Goal: Task Accomplishment & Management: Manage account settings

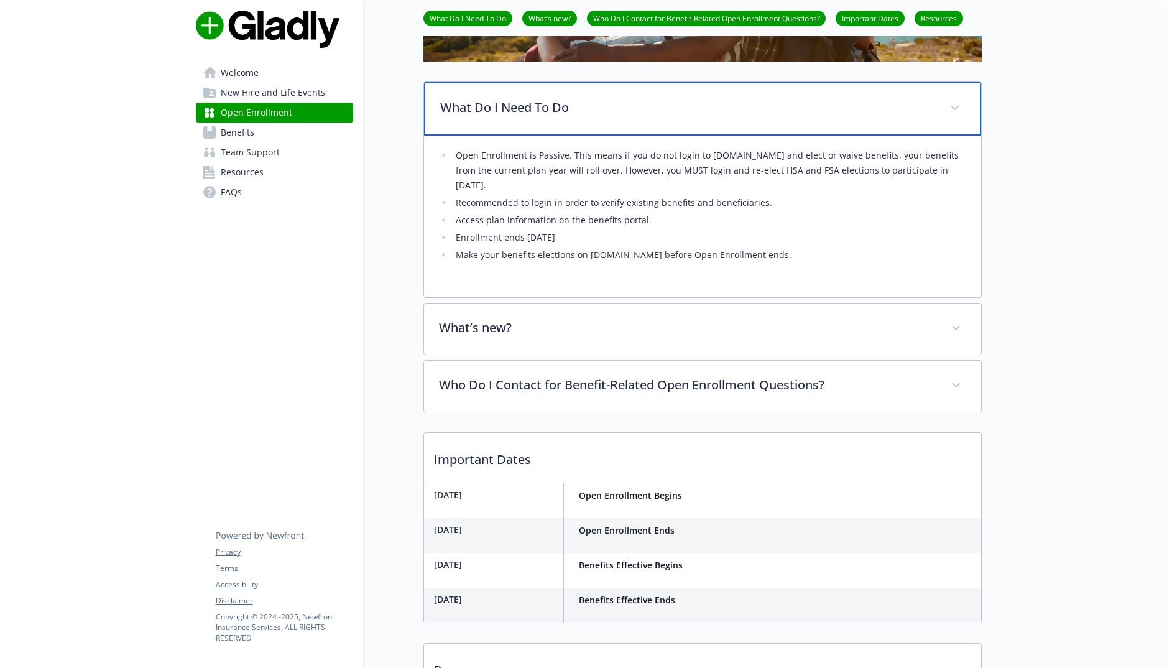
scroll to position [62, 0]
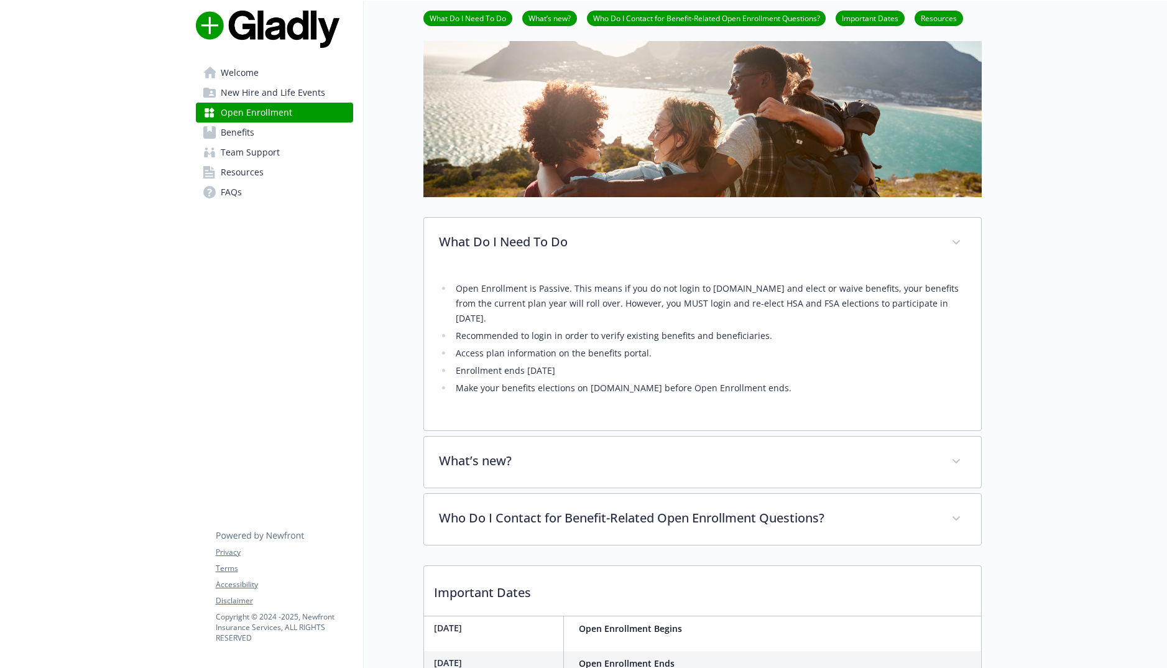
click at [251, 68] on span "Welcome" at bounding box center [240, 73] width 38 height 20
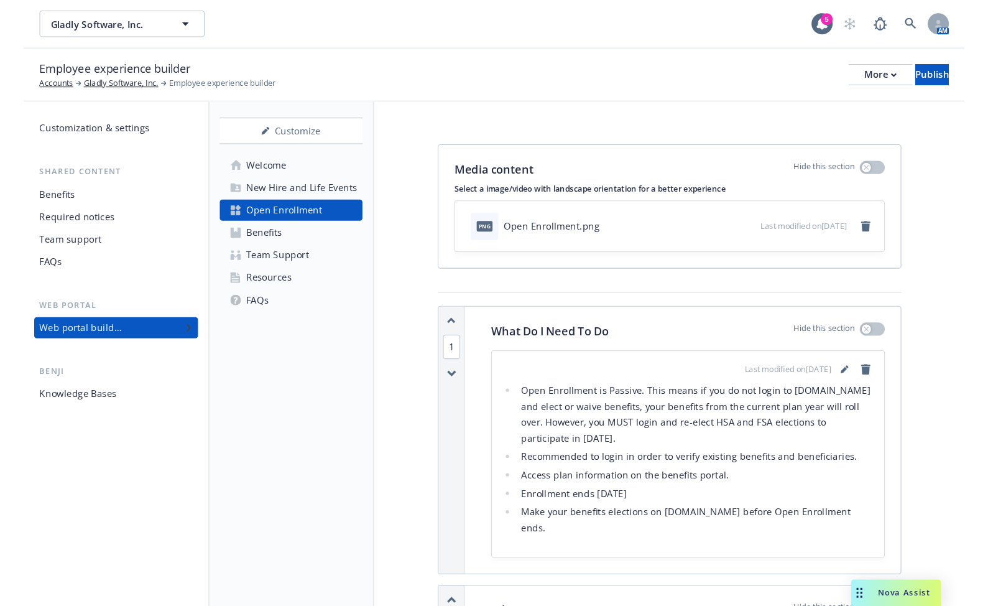
scroll to position [124, 0]
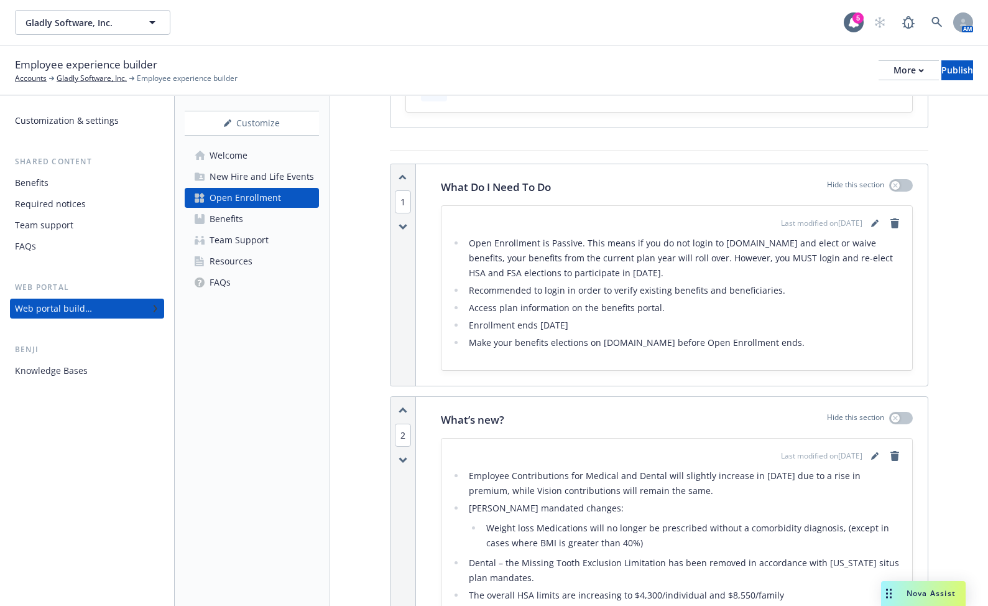
click at [713, 273] on li "Open Enrollment is Passive. This means if you do not login to [DOMAIN_NAME] and…" at bounding box center [683, 258] width 437 height 45
click at [871, 226] on icon "editPencil" at bounding box center [874, 223] width 7 height 7
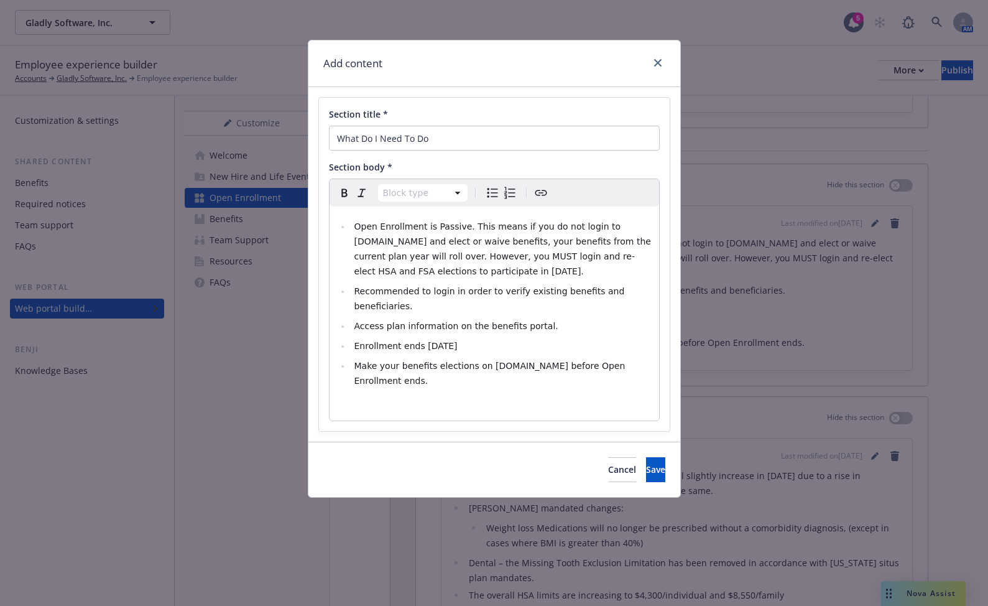
select select
click at [504, 267] on span "Open Enrollment is Passive. This means if you do not login to [DOMAIN_NAME] and…" at bounding box center [504, 248] width 300 height 55
click at [457, 341] on span "Enrollment ends [DATE]" at bounding box center [405, 346] width 103 height 10
click at [646, 457] on button "Save" at bounding box center [655, 469] width 19 height 25
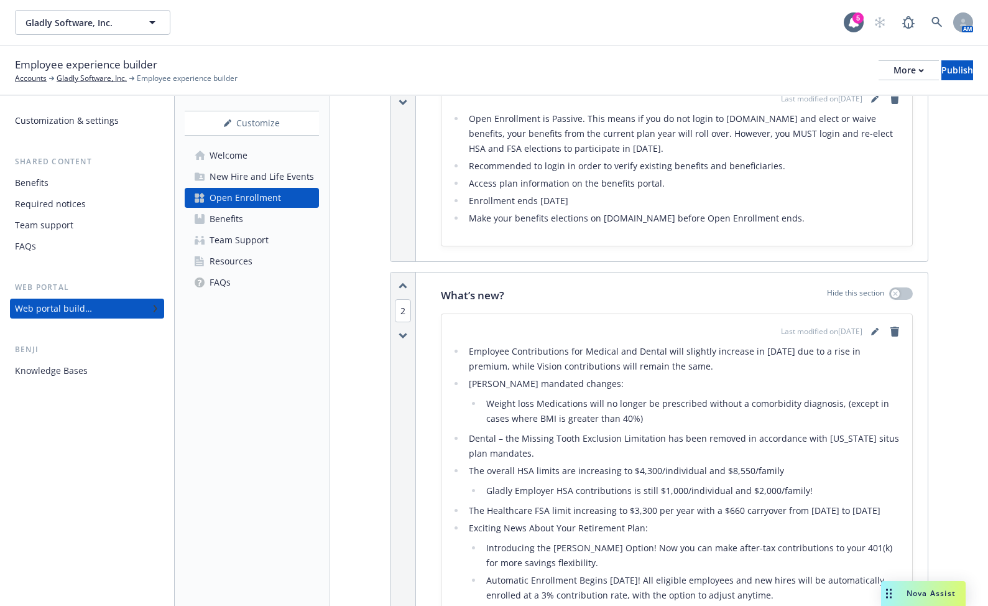
scroll to position [373, 0]
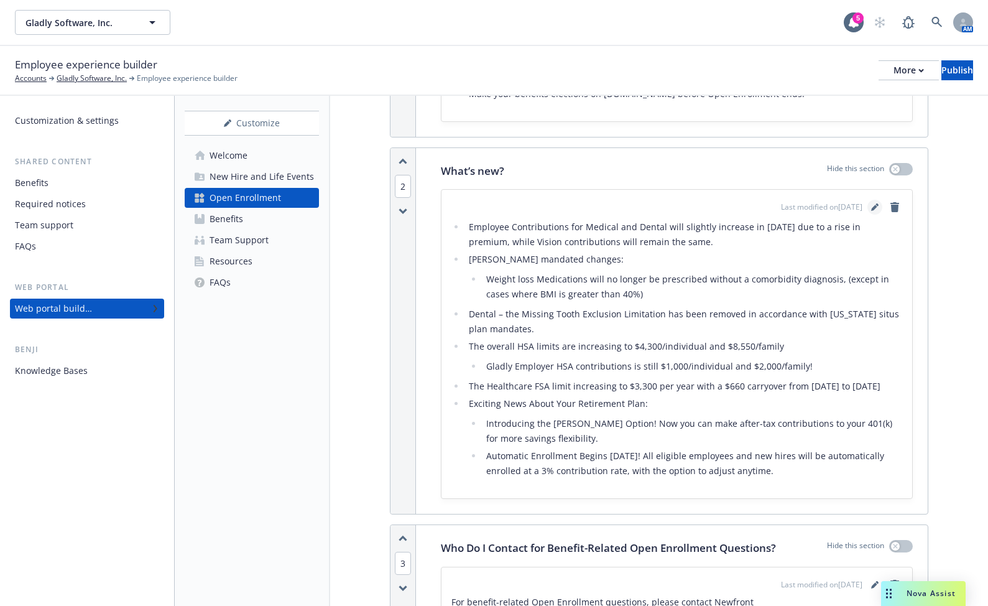
click at [871, 206] on icon "editPencil" at bounding box center [874, 208] width 6 height 6
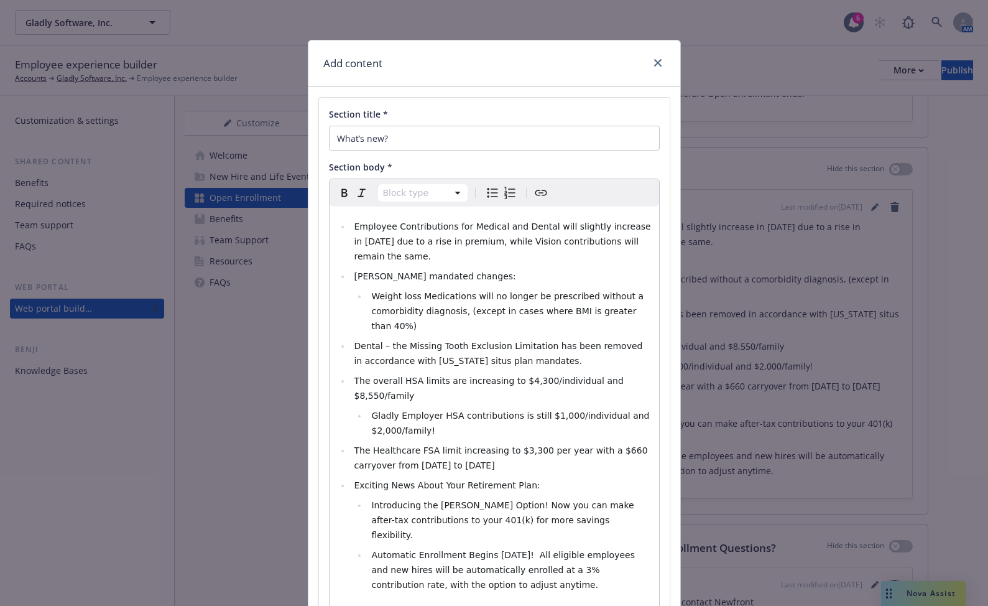
select select
click at [579, 223] on span "Employee Contributions for Medical and Dental will slightly increase in [DATE] …" at bounding box center [504, 241] width 300 height 40
click at [606, 226] on span "Employee Contributions for Medical and Dental will increase in [DATE] due to a …" at bounding box center [492, 241] width 277 height 40
click at [631, 226] on span "Employee Contributions for Medical and Dental will increase in [DATE] due to a …" at bounding box center [492, 241] width 277 height 40
click at [407, 239] on span "Employee Contributions for Medical and Dental will increase in [DATE] due to a …" at bounding box center [492, 241] width 277 height 40
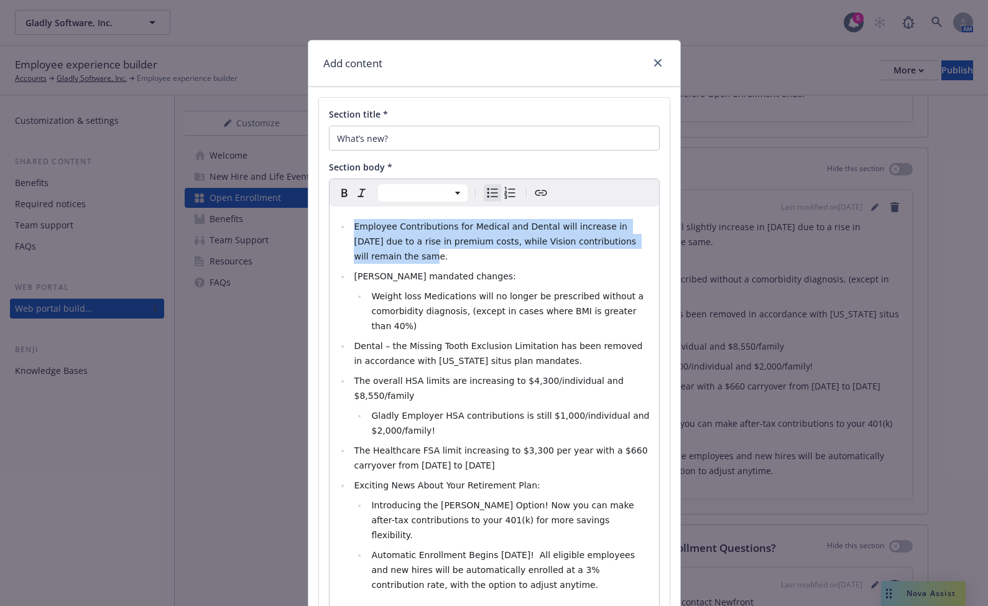
drag, startPoint x: 618, startPoint y: 245, endPoint x: 346, endPoint y: 226, distance: 271.8
click at [351, 226] on li "Employee Contributions for Medical and Dental will increase in [DATE] due to a …" at bounding box center [501, 241] width 301 height 45
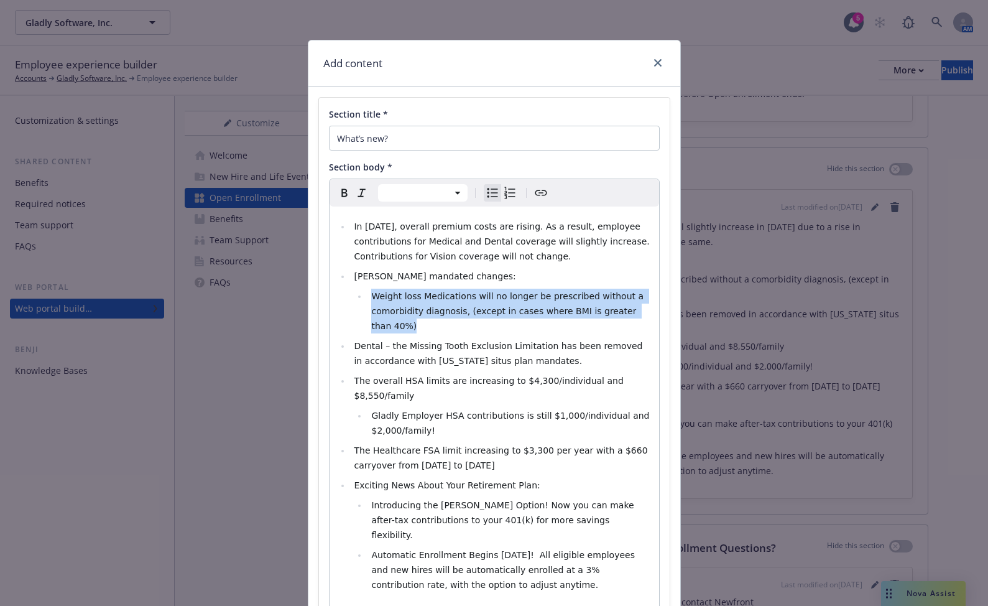
drag, startPoint x: 646, startPoint y: 310, endPoint x: 371, endPoint y: 300, distance: 275.7
click at [371, 300] on li "Weight loss Medications will no longer be prescribed without a comorbidity diag…" at bounding box center [510, 311] width 284 height 45
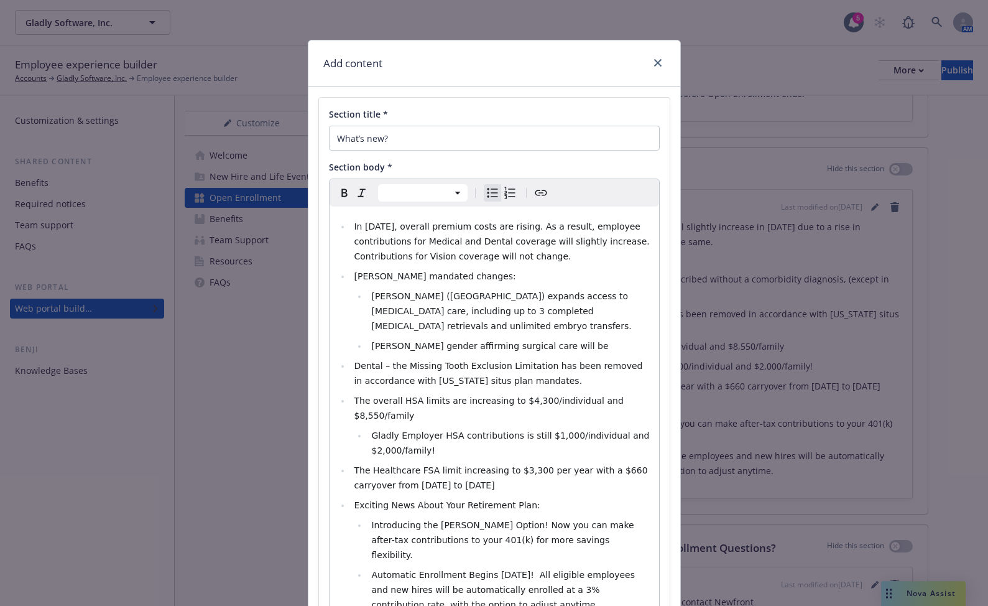
click at [408, 295] on span "[PERSON_NAME] ([GEOGRAPHIC_DATA]) expands access to [MEDICAL_DATA] care, includ…" at bounding box center [501, 311] width 260 height 40
click at [389, 341] on span "[PERSON_NAME] gender affirming surgical care will be" at bounding box center [489, 346] width 237 height 10
click at [557, 338] on li "[PERSON_NAME]: gender affirming surgical care will be" at bounding box center [510, 345] width 284 height 15
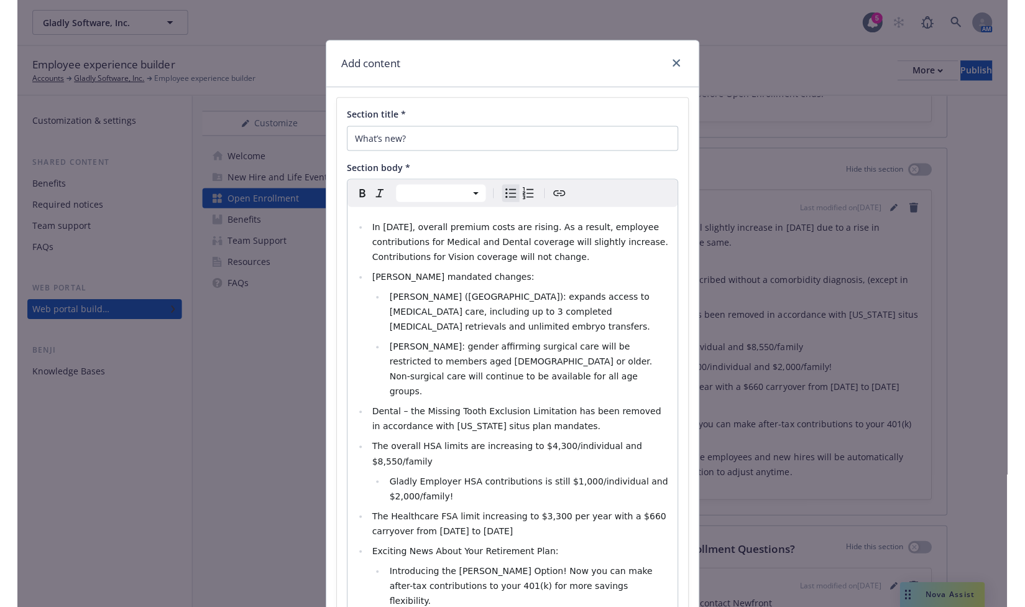
scroll to position [62, 0]
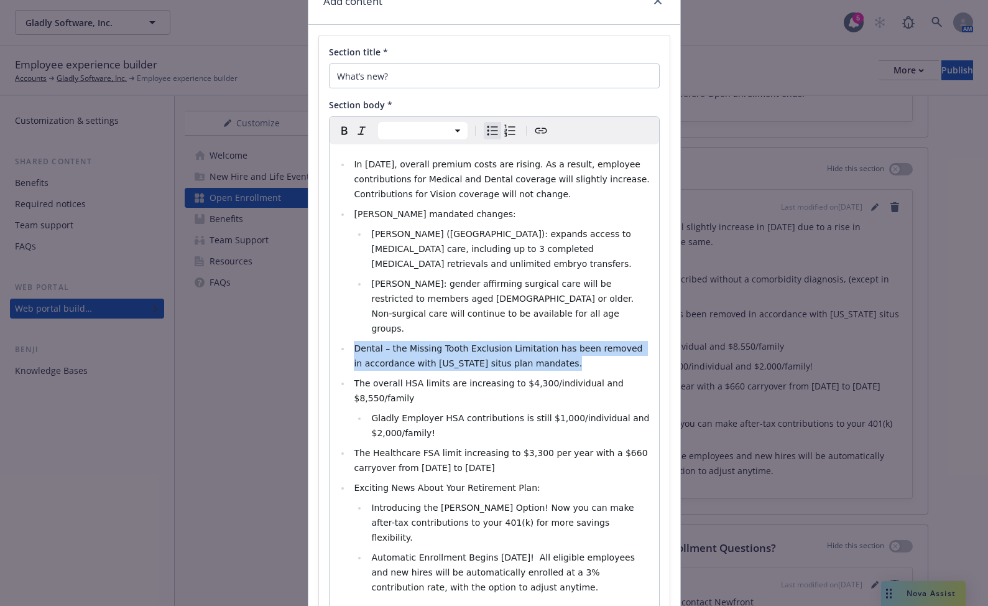
drag, startPoint x: 519, startPoint y: 334, endPoint x: 351, endPoint y: 323, distance: 168.9
click at [351, 341] on li "Dental – the Missing Tooth Exclusion Limitation has been removed in accordance …" at bounding box center [501, 356] width 301 height 30
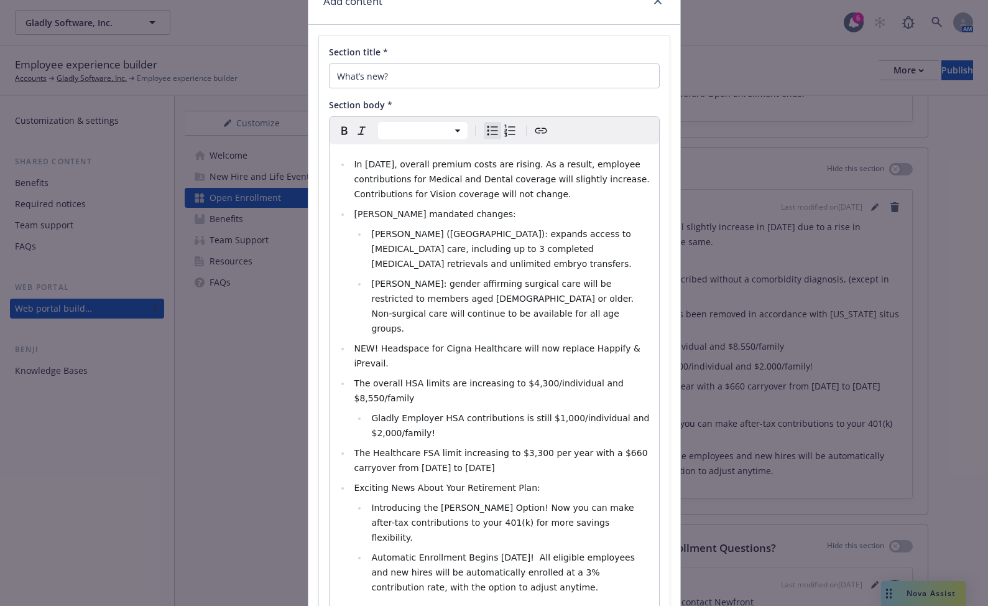
click at [517, 378] on span "The overall HSA limits are increasing to $4,300/individual and $8,550/family" at bounding box center [490, 390] width 272 height 25
click at [600, 378] on span "The overall HSA limits are increasing to $4,400/individual and $8,550/family" at bounding box center [490, 390] width 272 height 25
click at [516, 448] on span "The Healthcare FSA limit increasing to $3,300 per year with a $660 carryover fr…" at bounding box center [502, 460] width 297 height 25
click at [601, 448] on span "The Healthcare FSA limit increasing to $3,400 per year with a $660 carryover fr…" at bounding box center [502, 460] width 297 height 25
click at [387, 448] on span "The Healthcare FSA limit increasing to $3,400 per year with a $680 carryover fr…" at bounding box center [502, 460] width 297 height 25
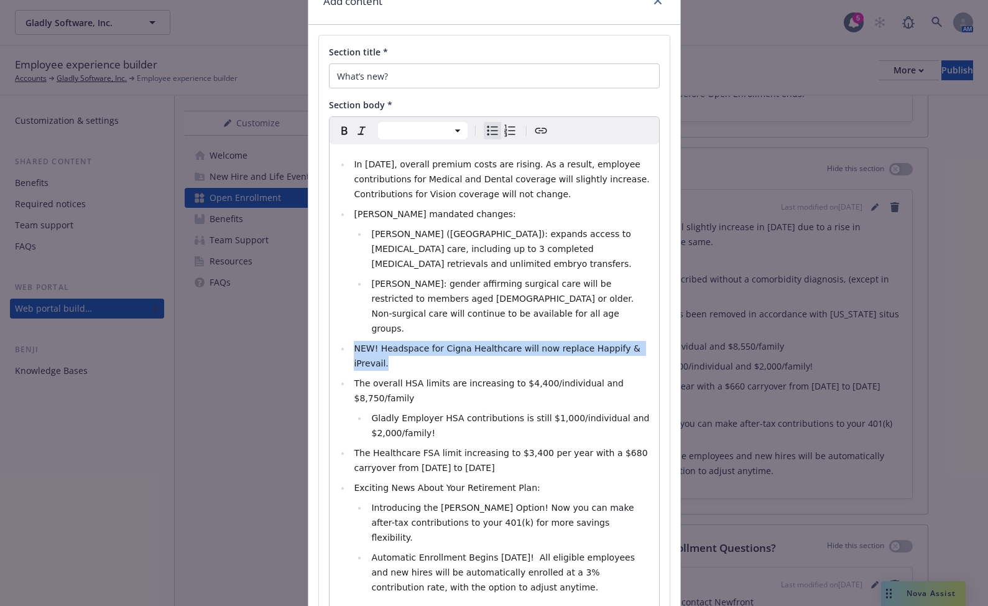
drag, startPoint x: 641, startPoint y: 322, endPoint x: 341, endPoint y: 316, distance: 299.2
click at [341, 316] on ul "In [DATE], overall premium costs are rising. As a result, employee contribution…" at bounding box center [494, 376] width 315 height 438
copy span "NEW! Headspace for Cigna Healthcare will now replace Happify & iPrevail."
click at [644, 341] on li "NEW! Headspace for Cigna Healthcare will now replace Happify & iPrevail." at bounding box center [501, 356] width 301 height 30
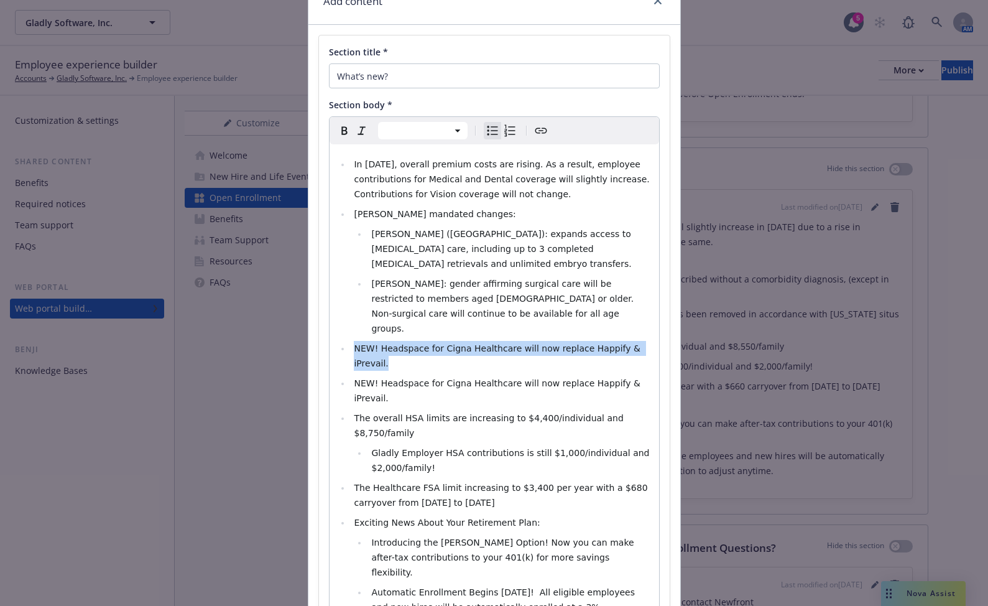
drag, startPoint x: 635, startPoint y: 319, endPoint x: 352, endPoint y: 319, distance: 283.0
click at [352, 341] on li "NEW! Headspace for Cigna Healthcare will now replace Happify & iPrevail." at bounding box center [501, 356] width 301 height 30
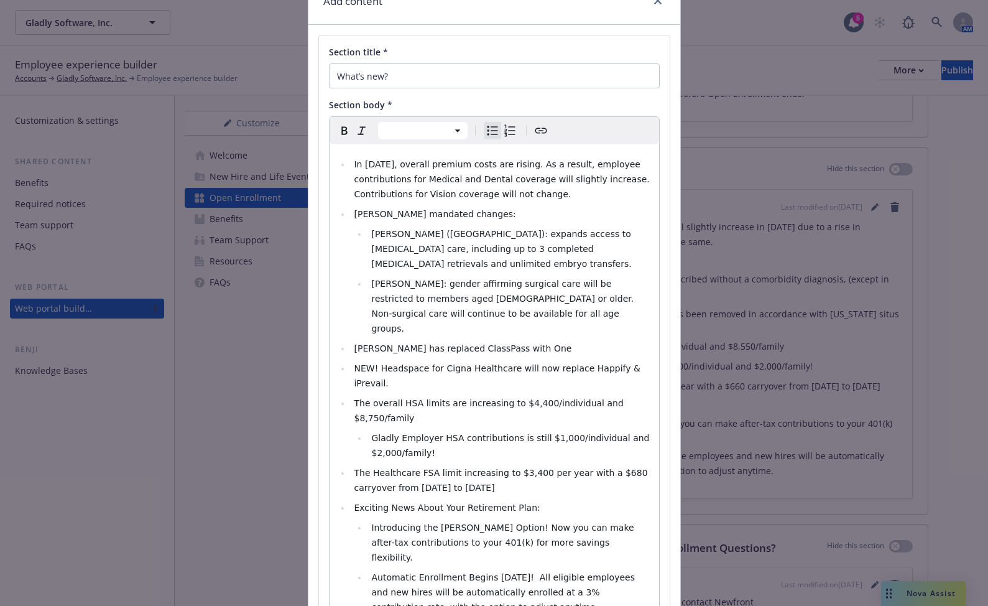
click at [518, 341] on li "[PERSON_NAME] has replaced ClassPass with One" at bounding box center [501, 348] width 301 height 15
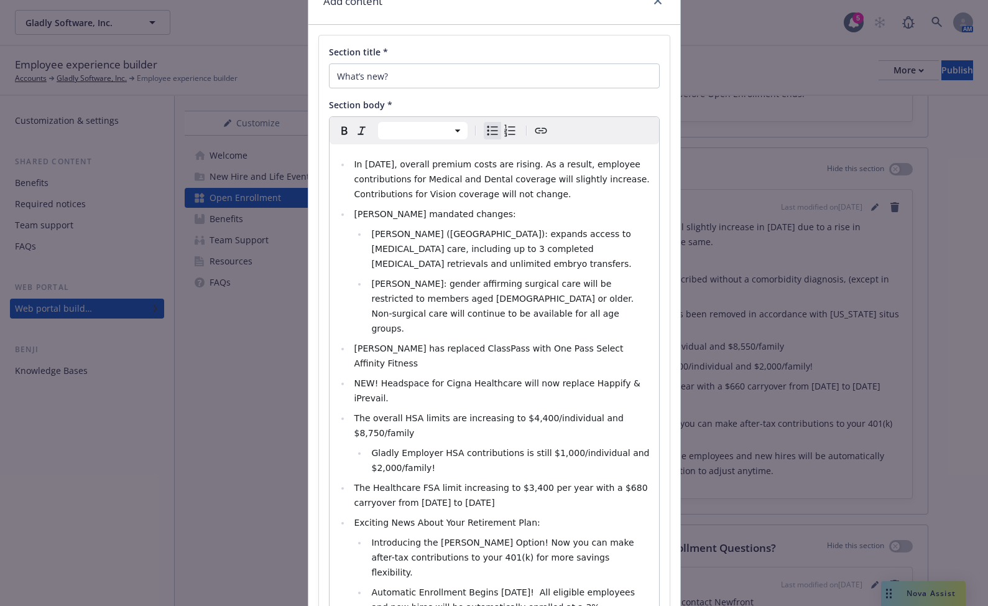
click at [613, 341] on li "[PERSON_NAME] has replaced ClassPass with One Pass Select Affinity Fitness" at bounding box center [501, 356] width 301 height 30
click at [629, 341] on li "[PERSON_NAME] has replaced ClassPass with One Pass Select Affinity from Optum" at bounding box center [501, 356] width 301 height 30
click at [461, 413] on span "The overall HSA limits are increasing to $4,400/individual and $8,750/family" at bounding box center [490, 425] width 272 height 25
click at [627, 341] on li "[PERSON_NAME] has replaced ClassPass with One Pass Select Affinity from Optum." at bounding box center [501, 356] width 301 height 30
click at [627, 341] on li "[PERSON_NAME] has replaced ClassPass with One Pass Select Affinity from Optum. …" at bounding box center [501, 356] width 301 height 30
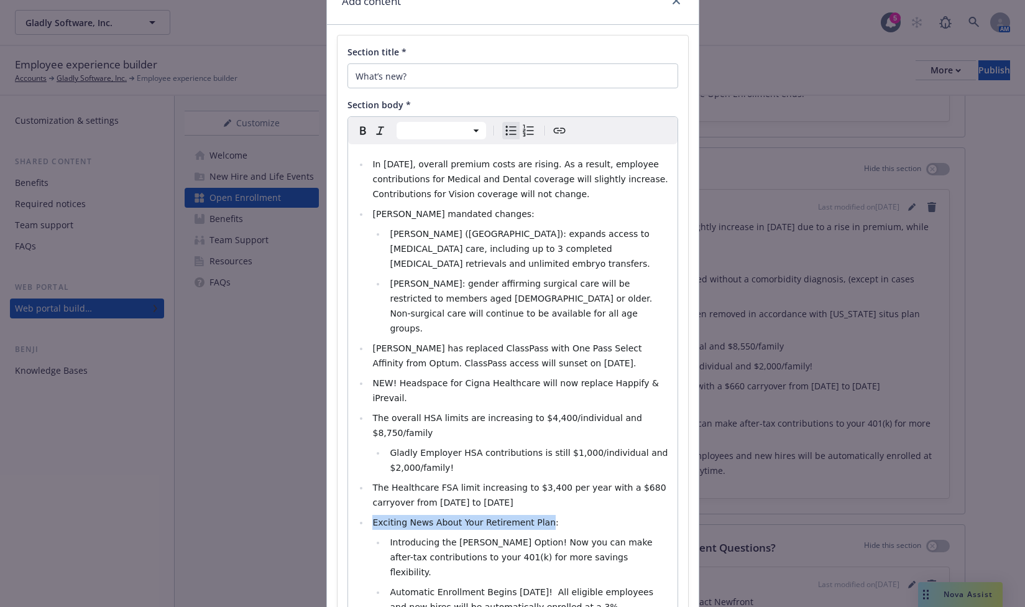
drag, startPoint x: 529, startPoint y: 463, endPoint x: 362, endPoint y: 463, distance: 166.7
click at [362, 463] on ul "In [DATE], overall premium costs are rising. As a result, employee contribution…" at bounding box center [513, 393] width 315 height 473
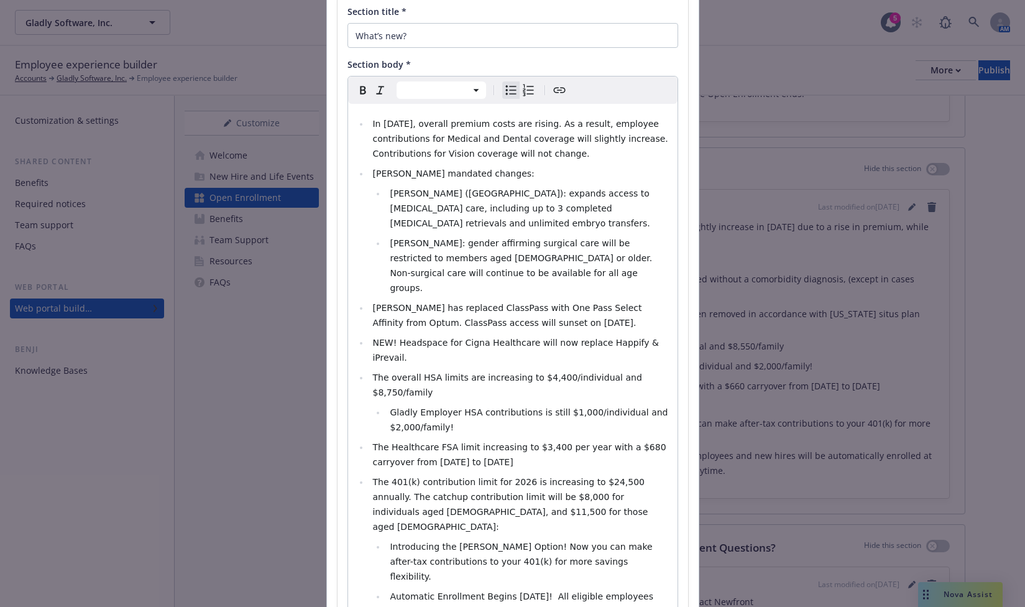
scroll to position [124, 0]
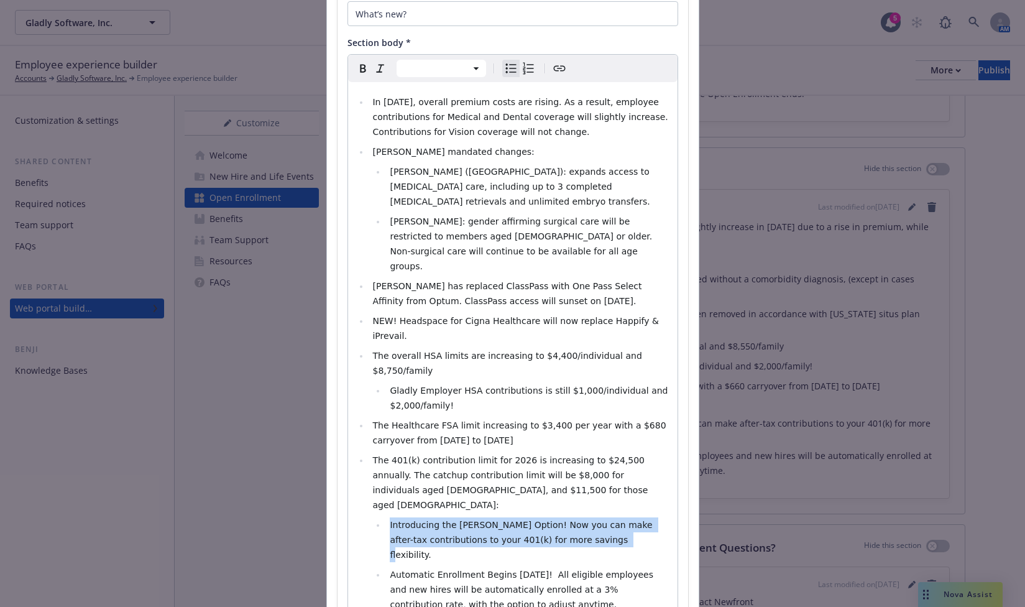
drag, startPoint x: 542, startPoint y: 467, endPoint x: 386, endPoint y: 449, distance: 157.1
click at [390, 520] on span "Introducing the [PERSON_NAME] Option! Now you can make after-tax contributions …" at bounding box center [523, 540] width 266 height 40
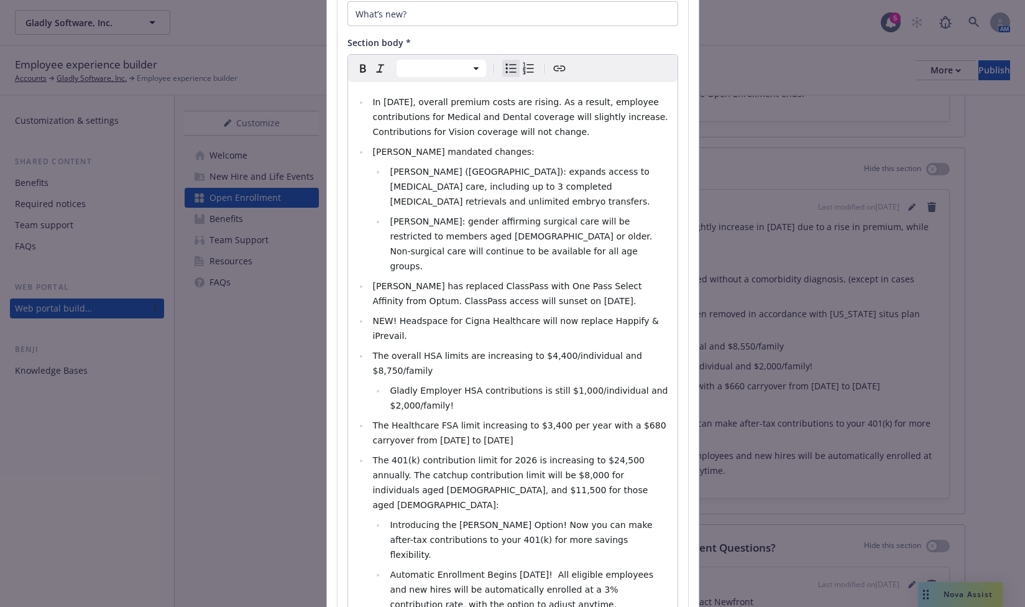
click at [513, 570] on span "Automatic Enrollment Begins [DATE]! All eligible employees and new hires will b…" at bounding box center [523, 590] width 266 height 40
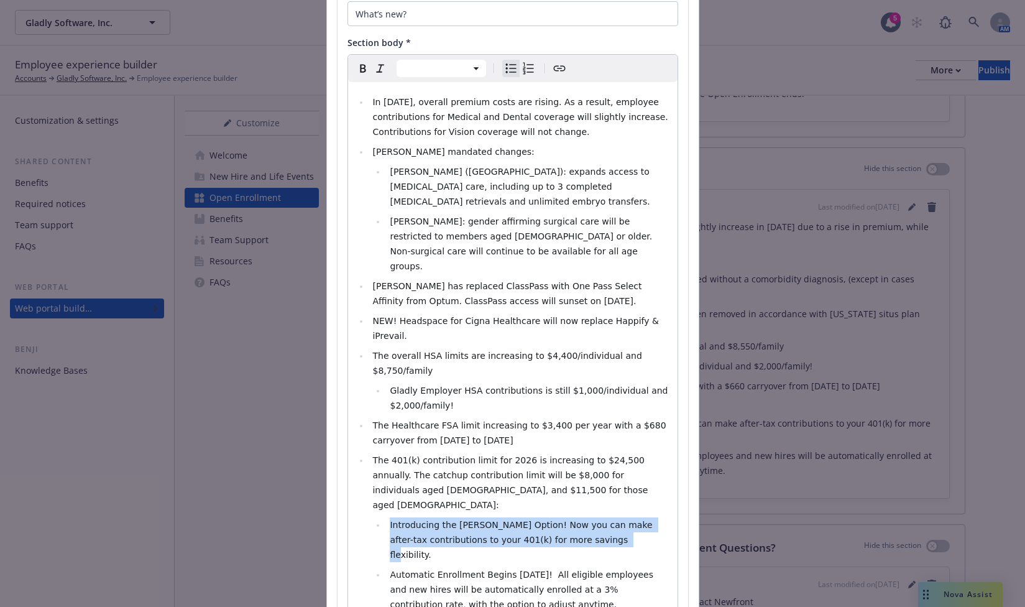
drag, startPoint x: 547, startPoint y: 468, endPoint x: 379, endPoint y: 453, distance: 169.2
click at [379, 517] on ul "Introducing the [PERSON_NAME] Option! Now you can make after-tax contributions …" at bounding box center [521, 564] width 297 height 95
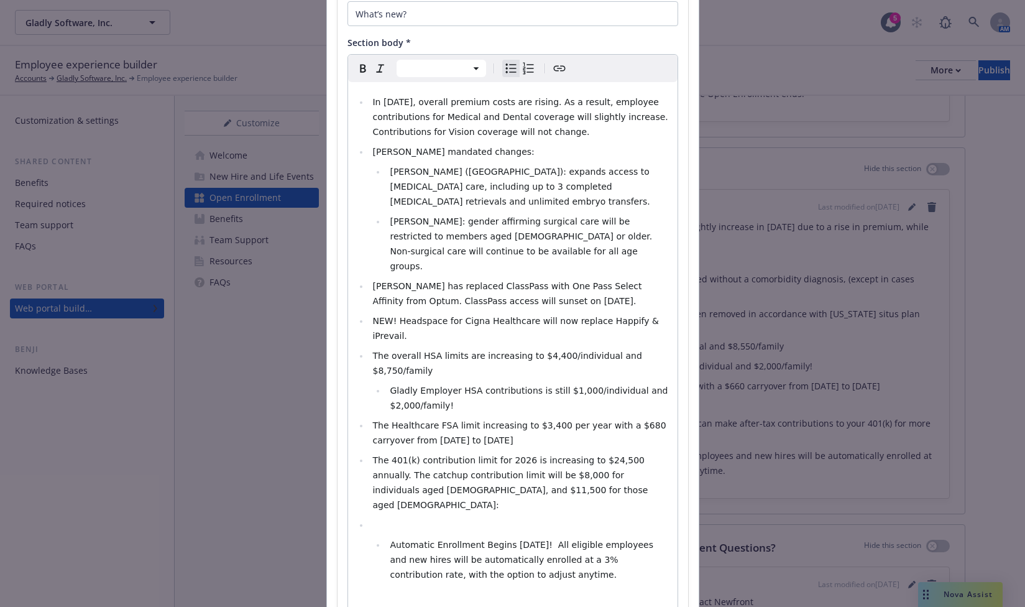
drag, startPoint x: 516, startPoint y: 498, endPoint x: 345, endPoint y: 463, distance: 174.7
click at [348, 463] on div "In [DATE], overall premium costs are rising. As a result, employee contribution…" at bounding box center [513, 348] width 330 height 532
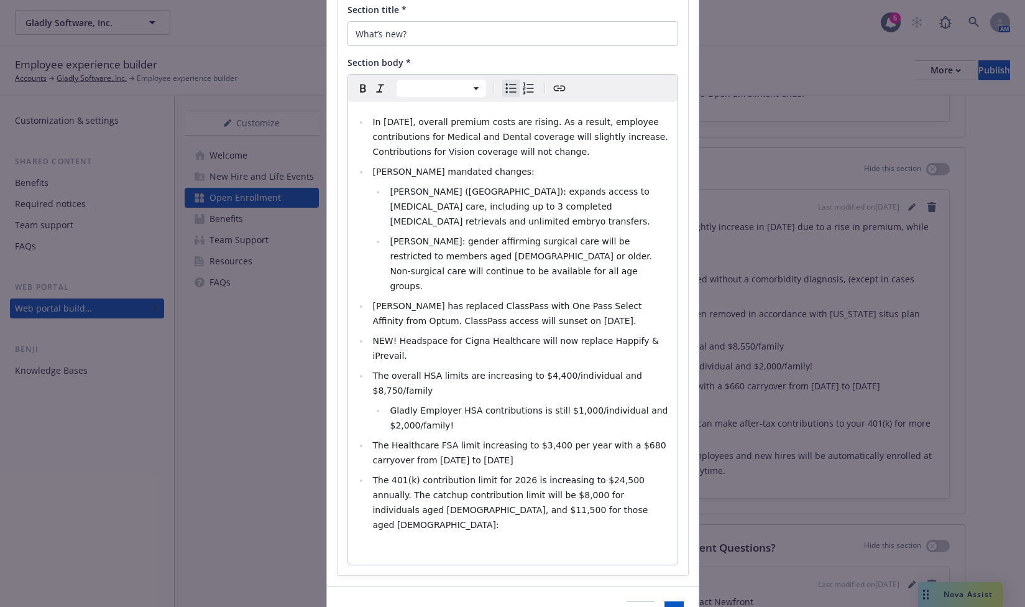
scroll to position [42, 0]
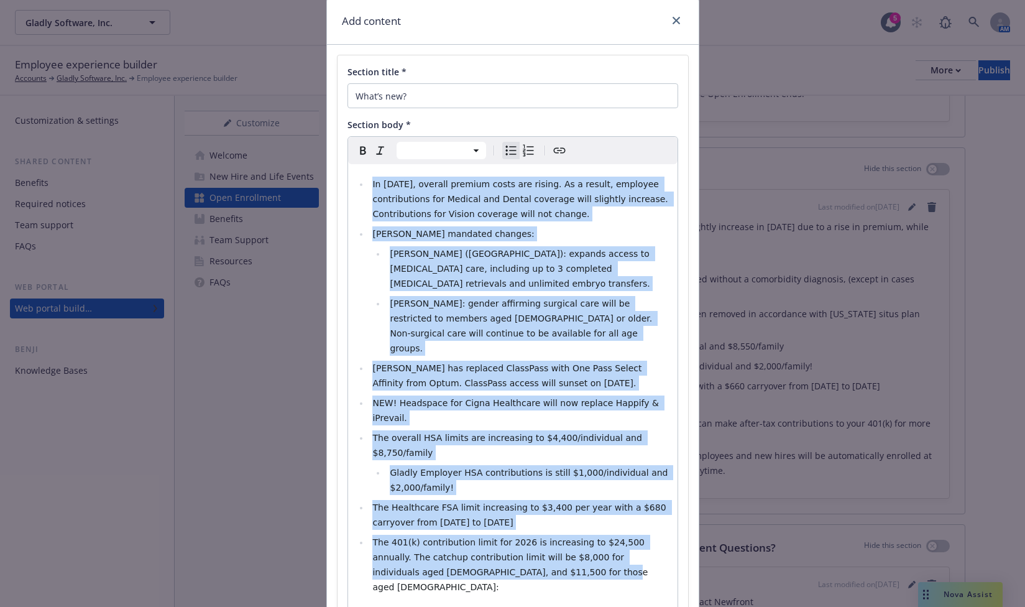
drag, startPoint x: 498, startPoint y: 519, endPoint x: 336, endPoint y: 181, distance: 374.4
click at [338, 181] on div "Section title * What’s new? Section body * Paragraph Heading 1 Heading 2 Headin…" at bounding box center [513, 346] width 351 height 582
copy ul "In [DATE], overall premium costs are rising. As a result, employee contribution…"
select select "paragraph"
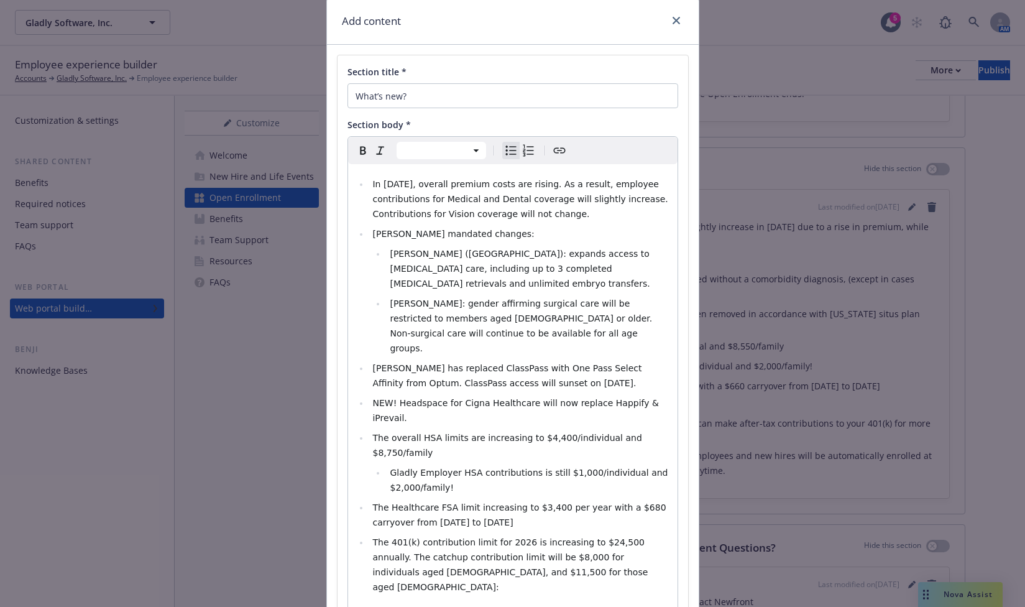
click at [515, 521] on div "In [DATE], overall premium costs are rising. As a result, employee contribution…" at bounding box center [513, 395] width 330 height 463
select select
click at [504, 535] on li "The 401(k) contribution limit for 2026 is increasing to $24,500 annually. The c…" at bounding box center [519, 565] width 301 height 60
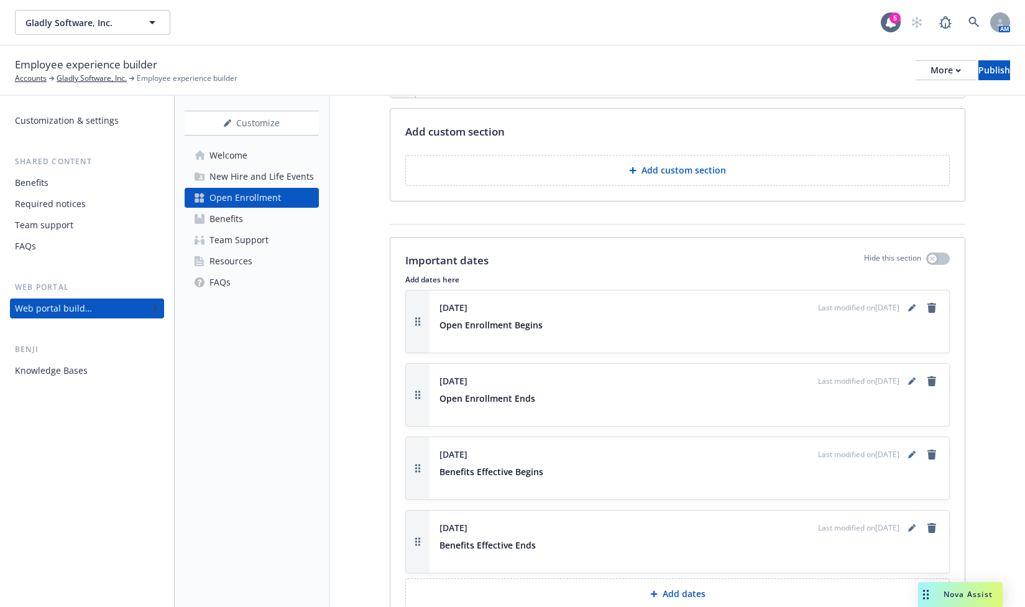
scroll to position [995, 0]
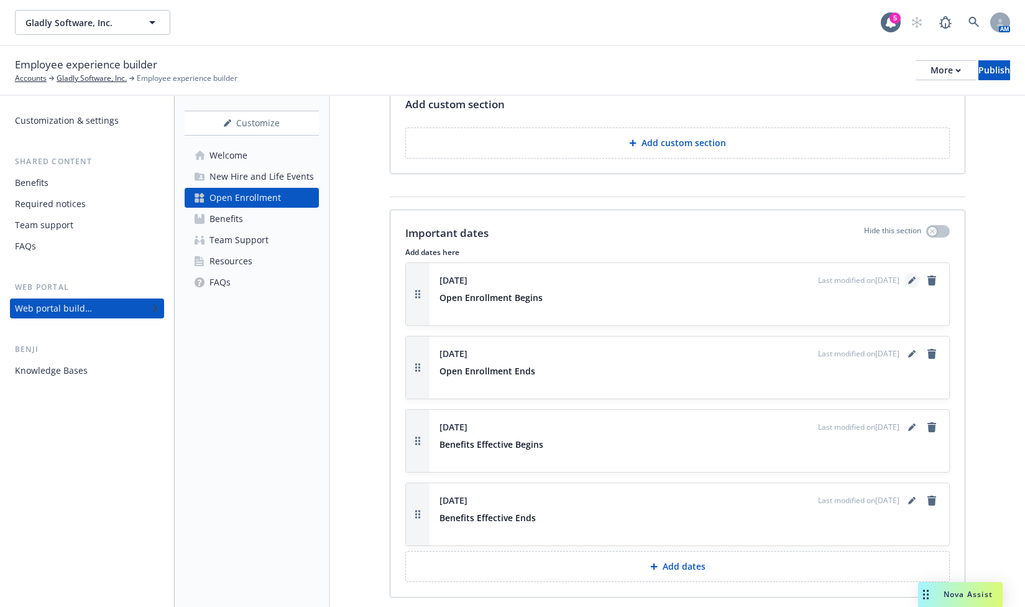
click at [886, 278] on icon "editPencil" at bounding box center [912, 281] width 6 height 6
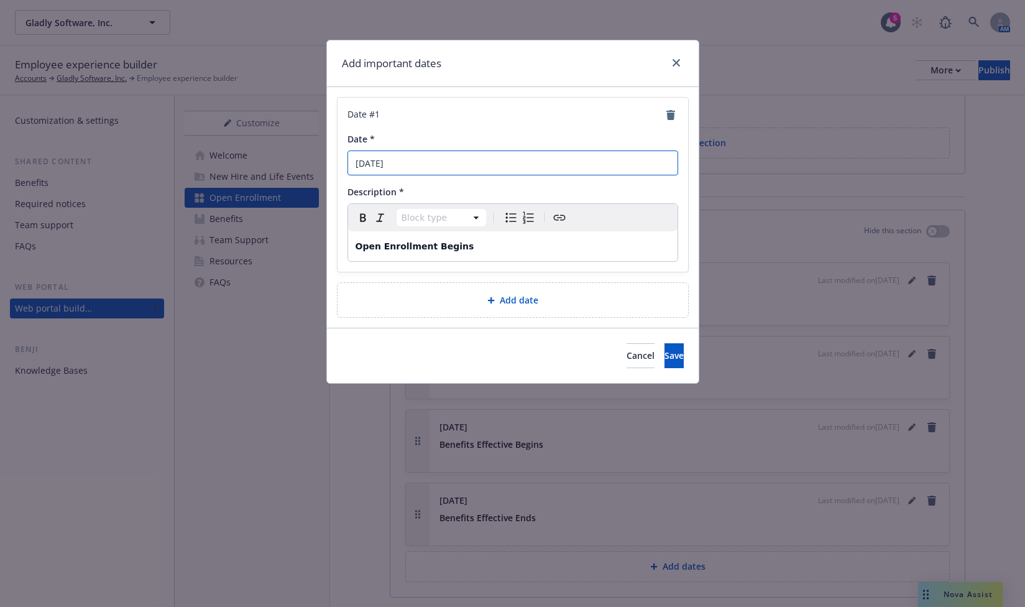
click at [373, 160] on input "[DATE]" at bounding box center [513, 162] width 331 height 25
click at [442, 167] on input "[DATE]" at bounding box center [513, 162] width 331 height 25
type input "[DATE]"
click at [665, 347] on button "Save" at bounding box center [674, 355] width 19 height 25
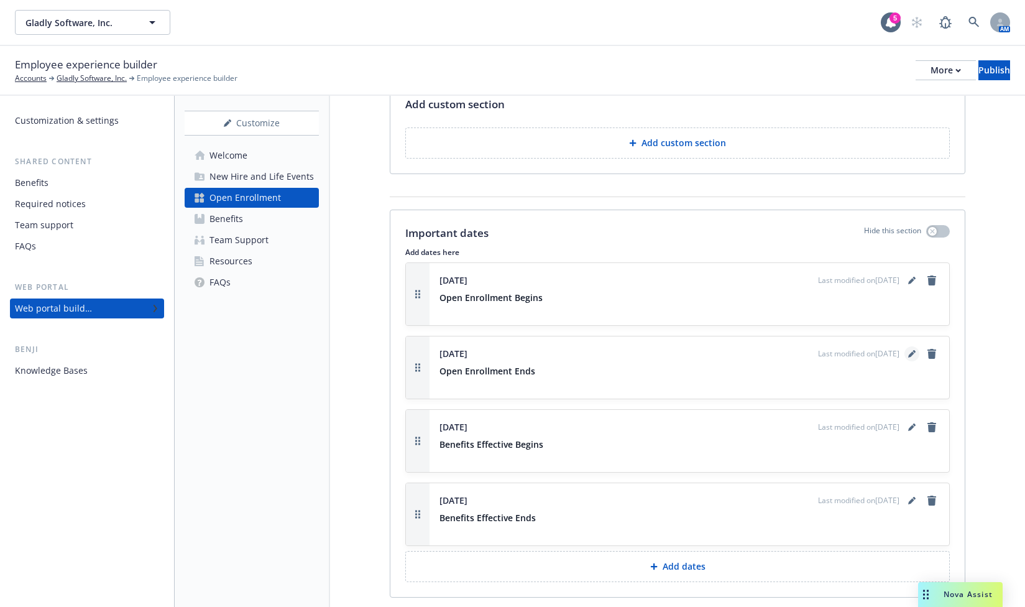
click at [886, 350] on icon "editPencil" at bounding box center [912, 353] width 7 height 7
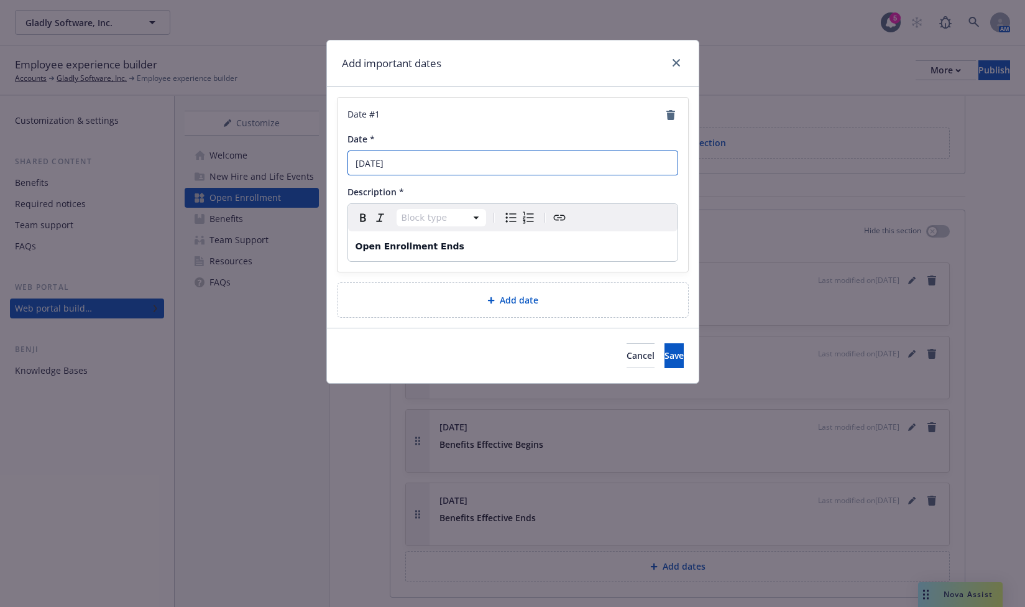
click at [376, 164] on input "[DATE]" at bounding box center [513, 162] width 331 height 25
click at [414, 163] on input "[DATE]" at bounding box center [513, 162] width 331 height 25
type input "[DATE]"
click at [665, 359] on button "Save" at bounding box center [674, 355] width 19 height 25
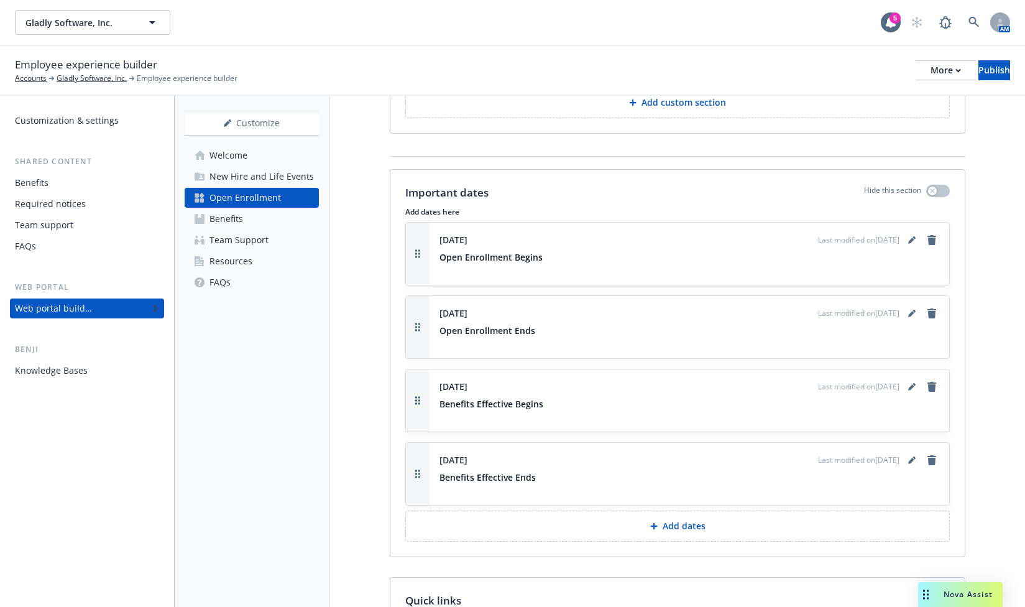
scroll to position [1057, 0]
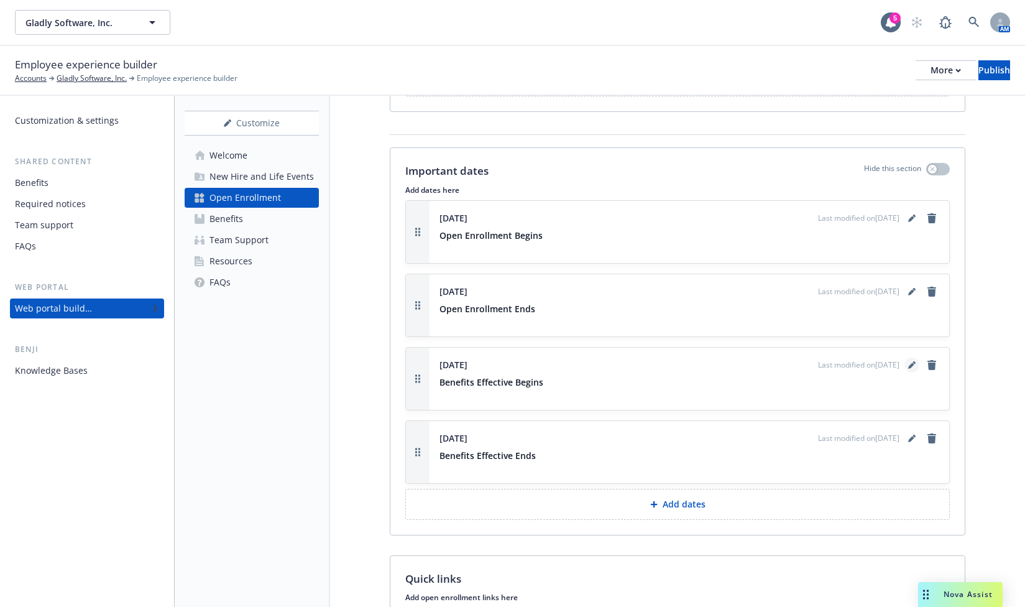
click at [886, 361] on icon "editPencil" at bounding box center [912, 364] width 7 height 7
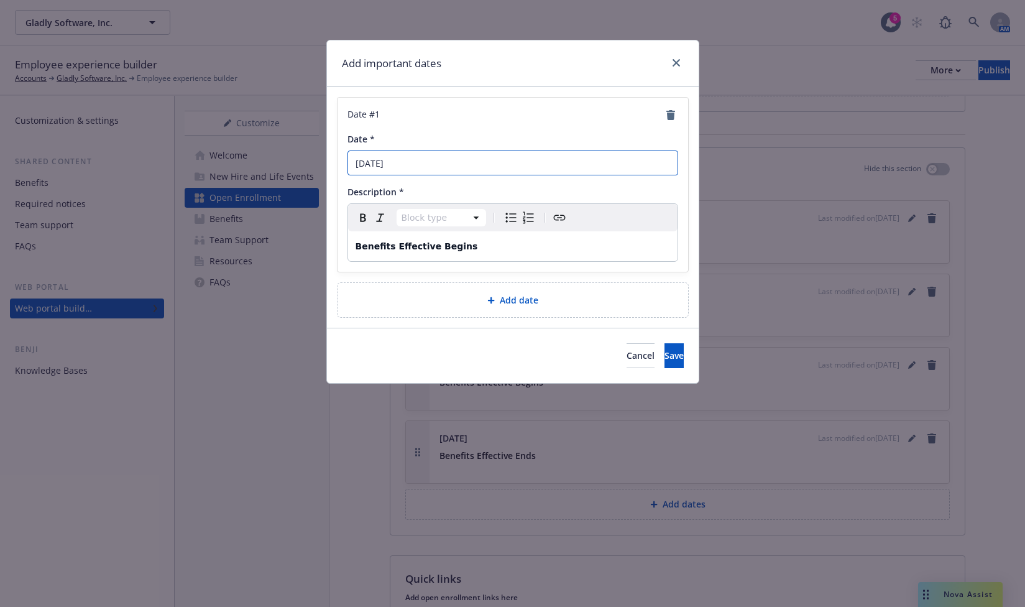
click at [401, 164] on input "[DATE]" at bounding box center [513, 162] width 331 height 25
type input "[DATE]"
click at [665, 353] on span "Save" at bounding box center [674, 355] width 19 height 12
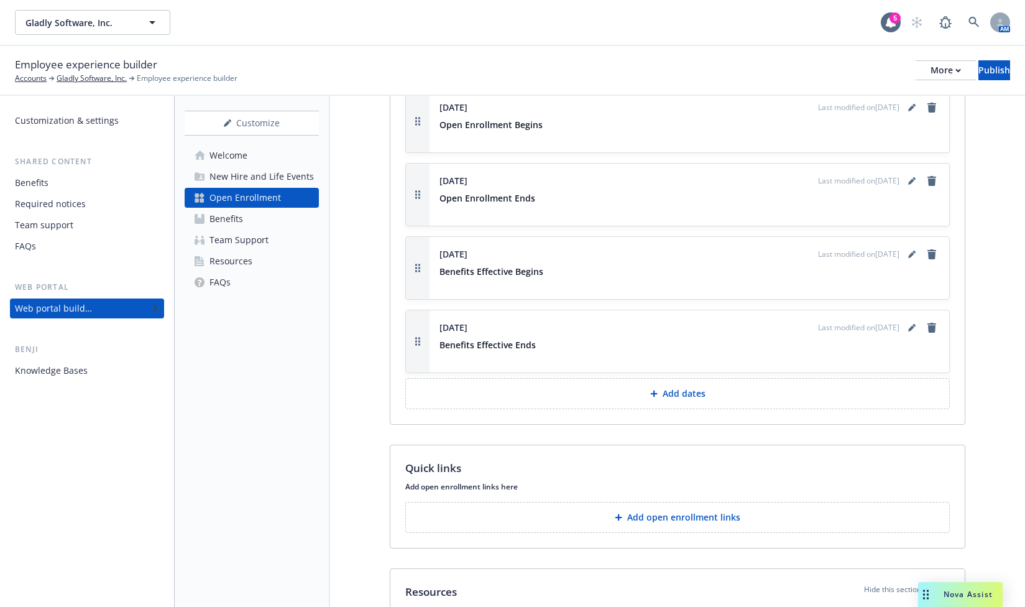
scroll to position [1182, 0]
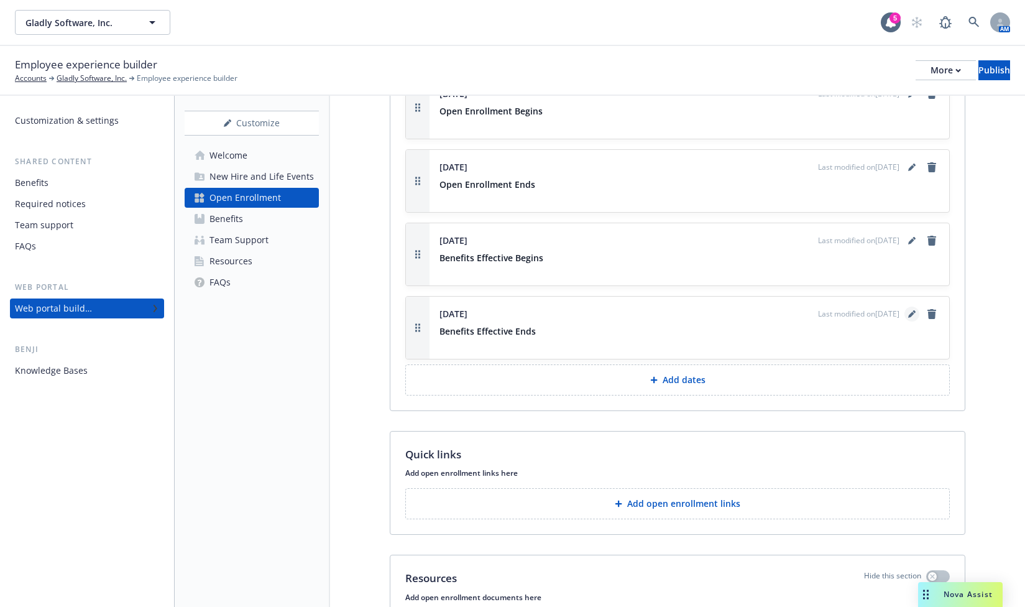
click at [886, 312] on icon "editPencil" at bounding box center [912, 315] width 6 height 6
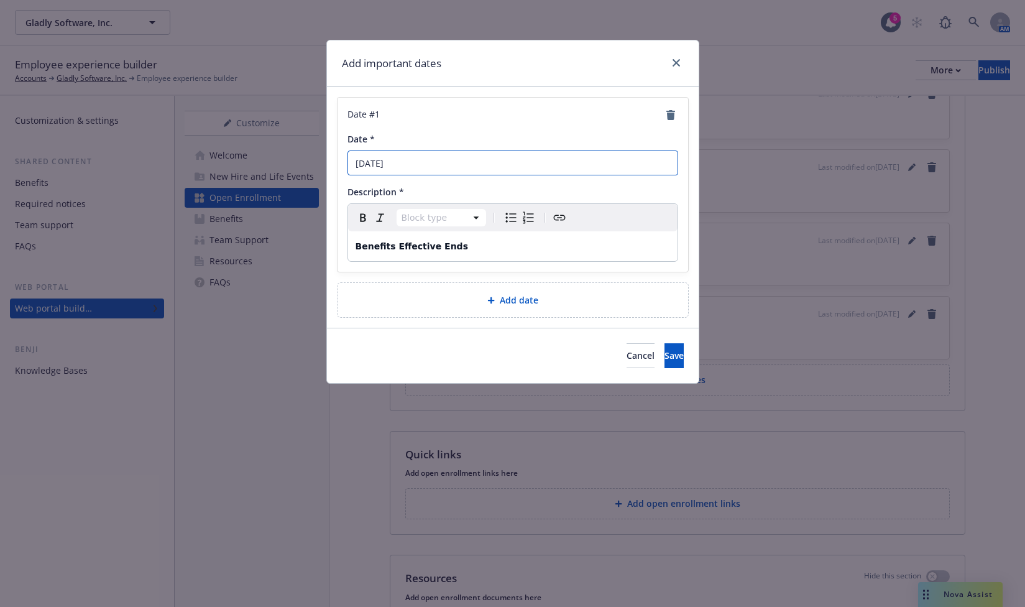
click at [448, 170] on input "[DATE]" at bounding box center [513, 162] width 331 height 25
type input "[DATE]"
click at [665, 353] on span "Save" at bounding box center [674, 355] width 19 height 12
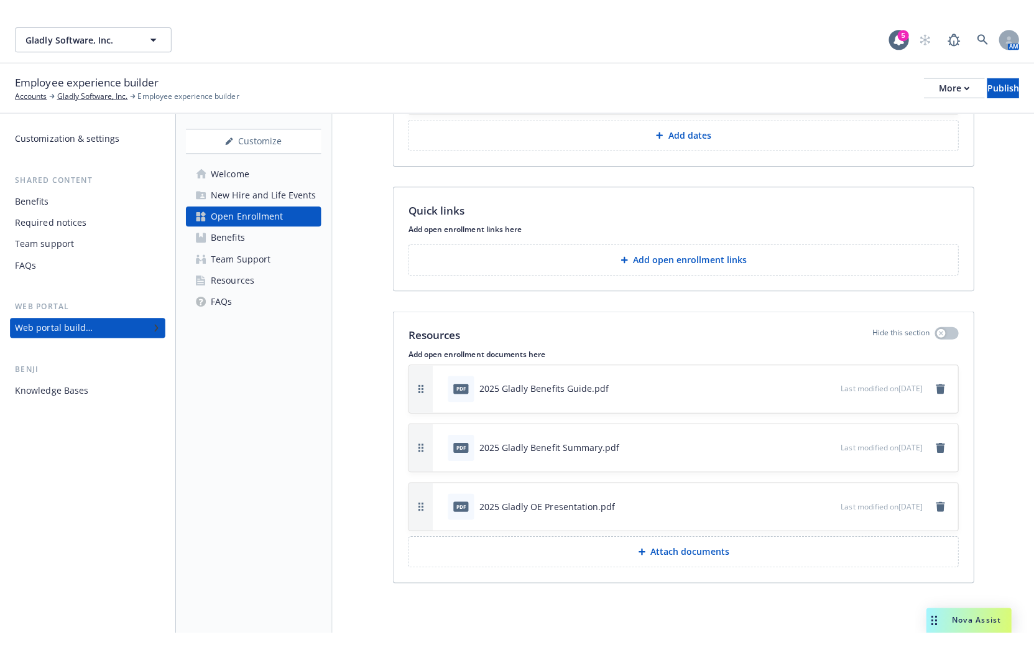
scroll to position [1426, 0]
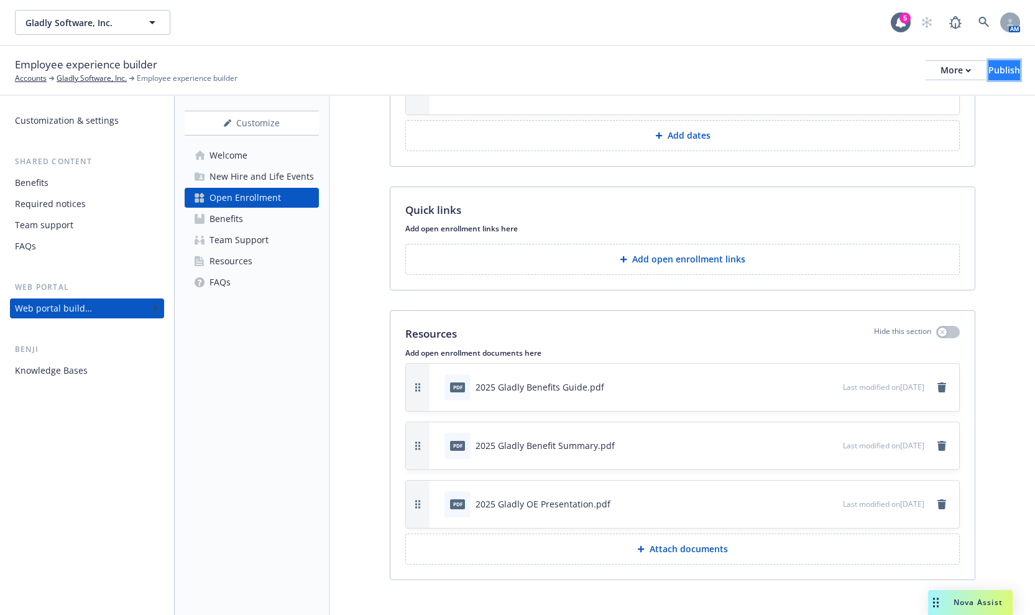
click at [886, 68] on div "Publish" at bounding box center [1005, 70] width 32 height 19
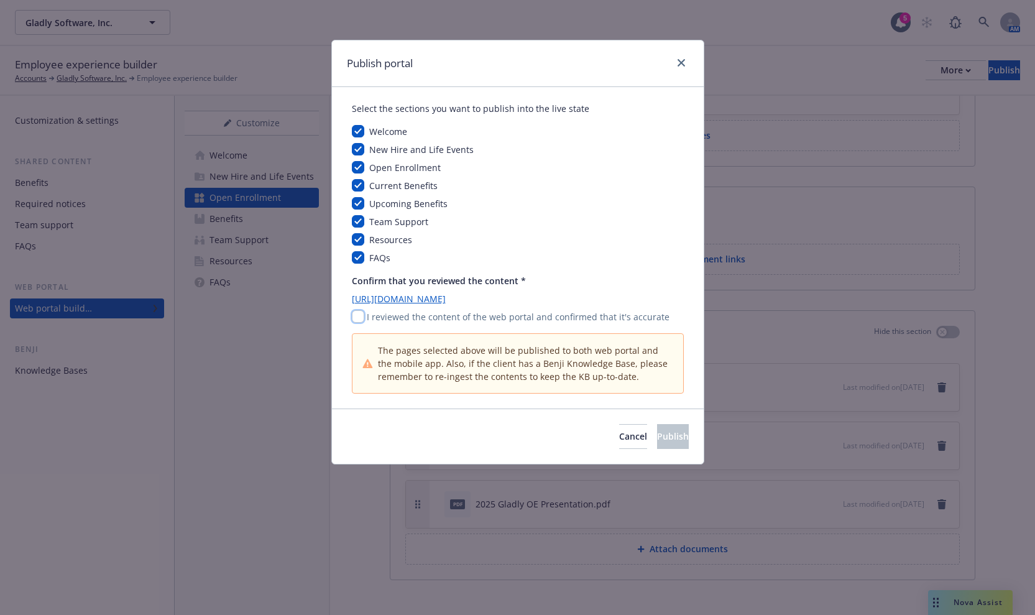
click at [359, 316] on input "checkbox" at bounding box center [358, 316] width 12 height 12
checkbox input "true"
click at [660, 436] on span "Publish" at bounding box center [673, 436] width 32 height 12
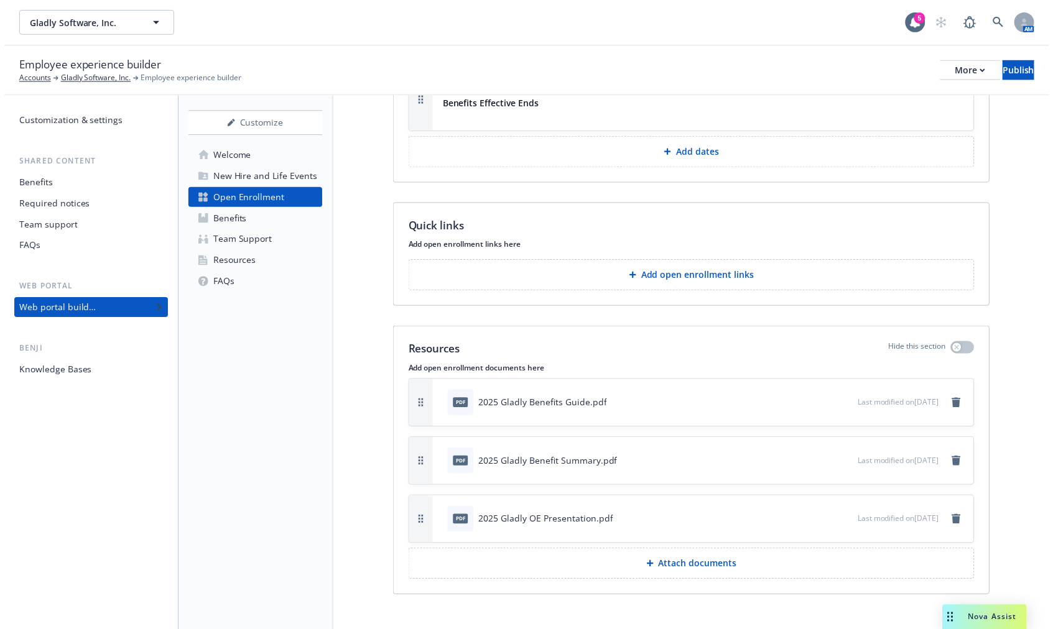
scroll to position [1412, 0]
